Goal: Transaction & Acquisition: Purchase product/service

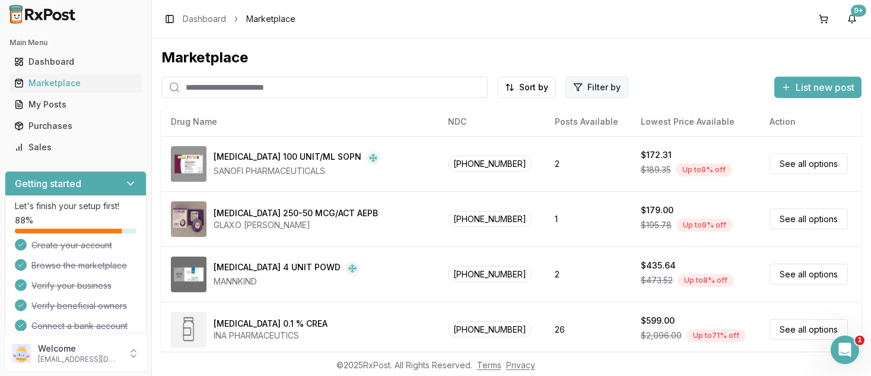
click at [578, 84] on html "Main Menu Dashboard Marketplace My Posts Purchases Sales Getting started Let's …" at bounding box center [435, 188] width 871 height 376
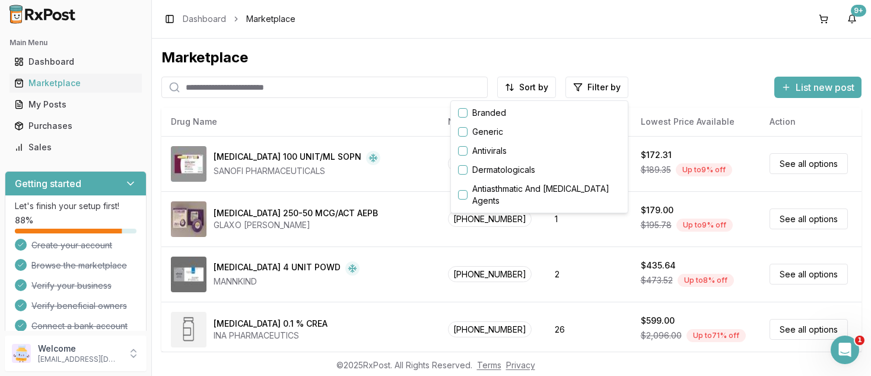
click at [464, 115] on button "button" at bounding box center [462, 112] width 9 height 9
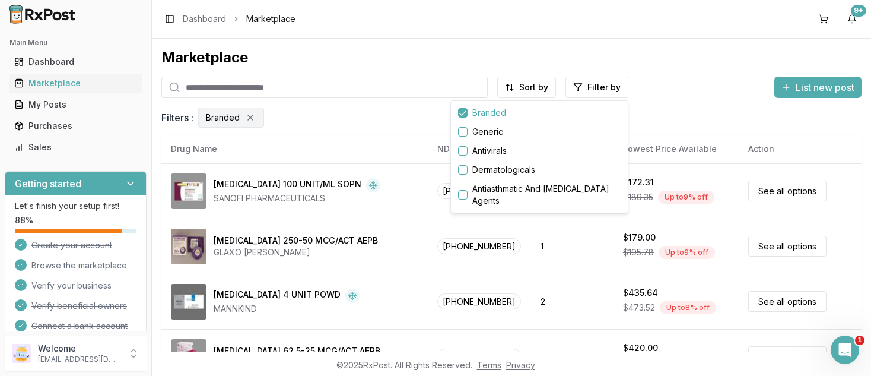
click at [394, 269] on html "Main Menu Dashboard Marketplace My Posts Purchases Sales Getting started Let's …" at bounding box center [435, 188] width 871 height 376
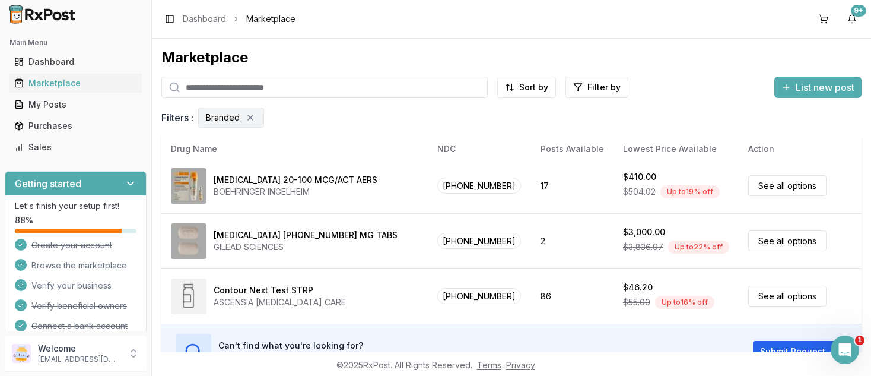
scroll to position [68, 0]
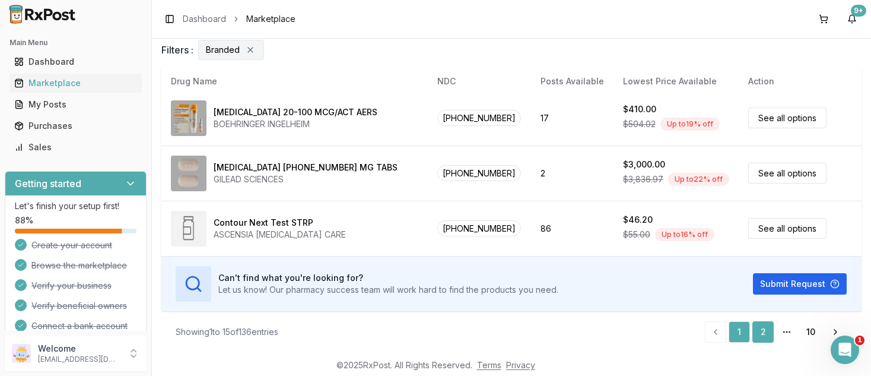
click at [764, 329] on link "2" at bounding box center [762, 331] width 21 height 21
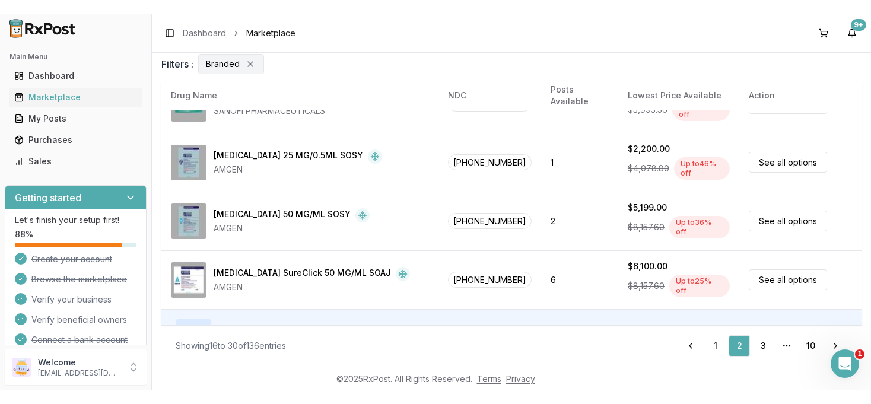
scroll to position [678, 0]
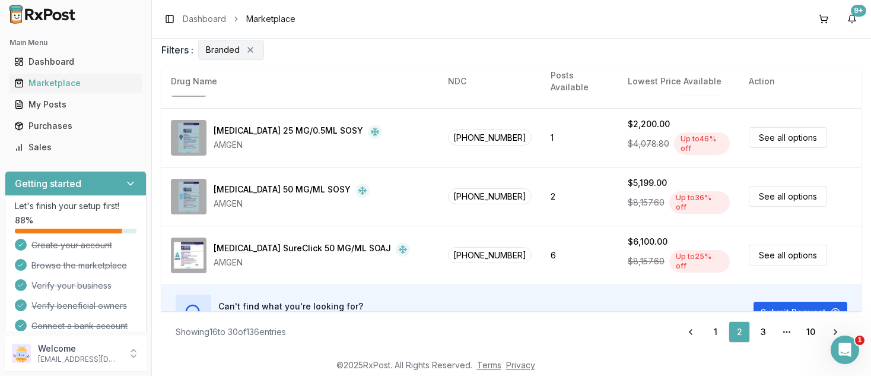
click at [269, 320] on div "Showing 16 to 30 of 136 entries Previous 1 2 3 More pages 10 Next" at bounding box center [511, 331] width 700 height 41
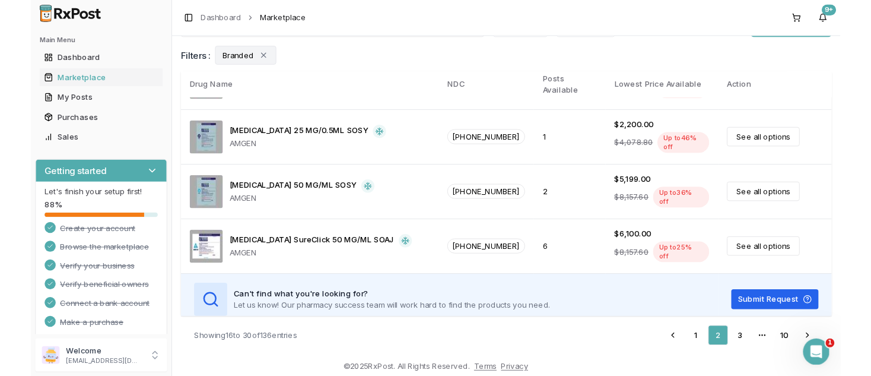
scroll to position [58, 0]
